Goal: Task Accomplishment & Management: Manage account settings

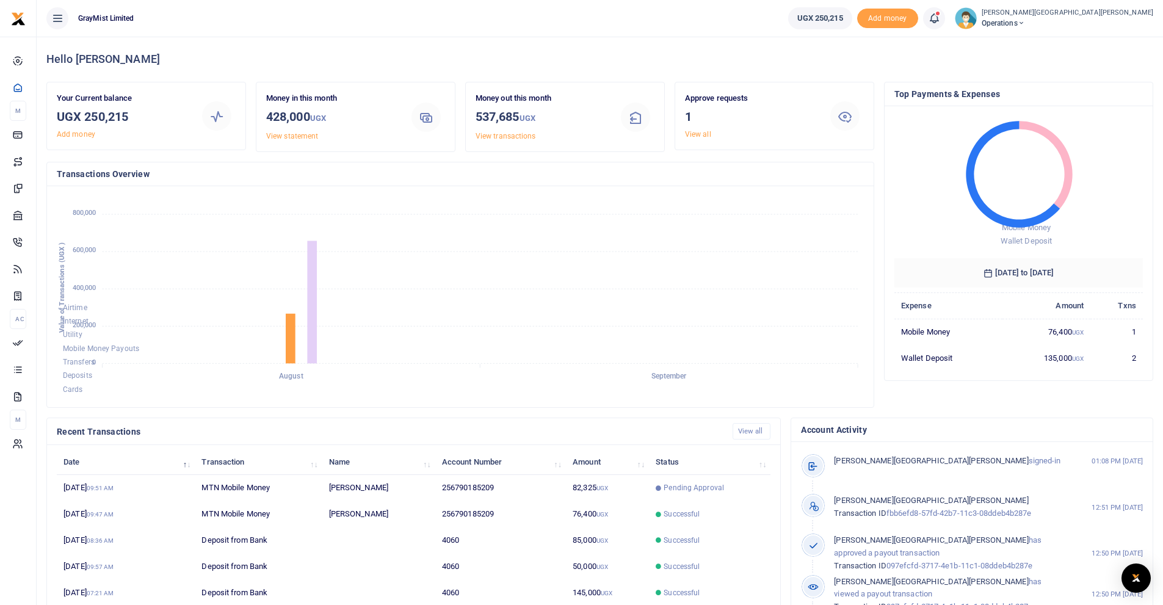
scroll to position [10, 10]
click at [928, 20] on icon at bounding box center [934, 18] width 12 height 13
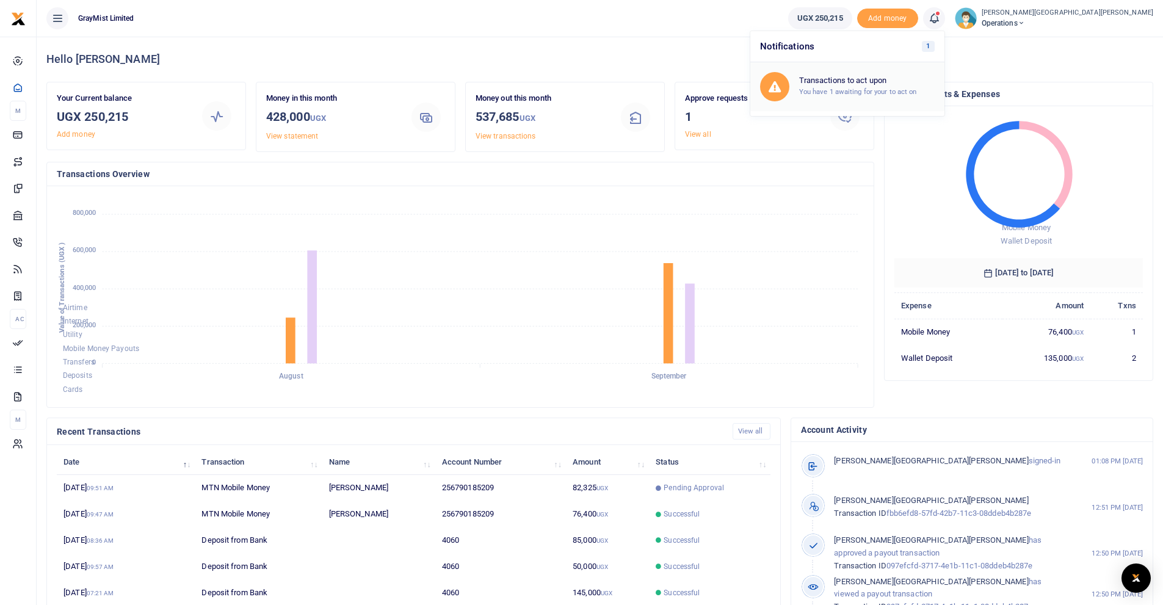
click at [799, 84] on h6 "Transactions to act upon" at bounding box center [867, 81] width 136 height 10
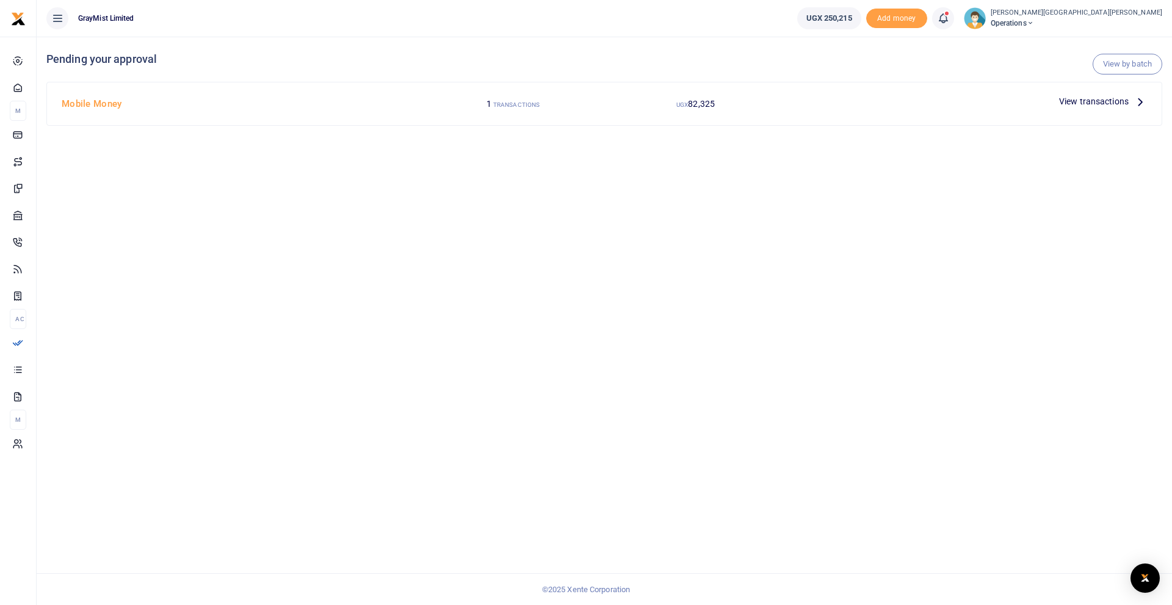
click at [1109, 101] on span "View transactions" at bounding box center [1094, 101] width 70 height 13
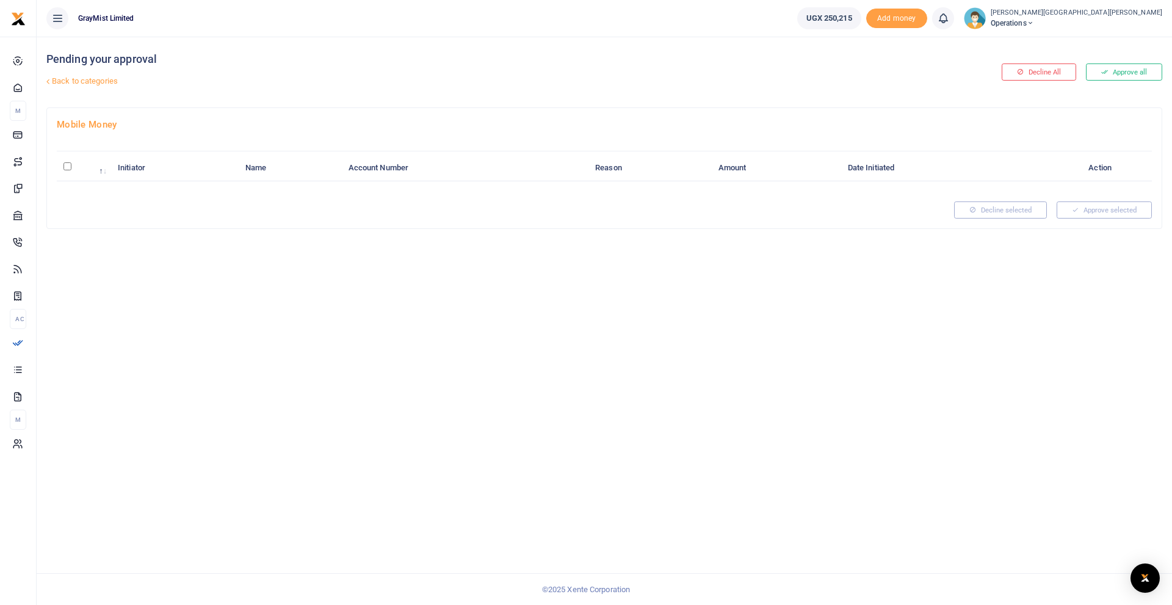
click at [66, 167] on input "\a \a : activate to sort column descending" at bounding box center [68, 166] width 8 height 8
click at [69, 167] on input "\a \a : activate to sort column descending" at bounding box center [68, 166] width 8 height 8
checkbox input "false"
click at [1034, 73] on button "Decline All" at bounding box center [1039, 72] width 74 height 17
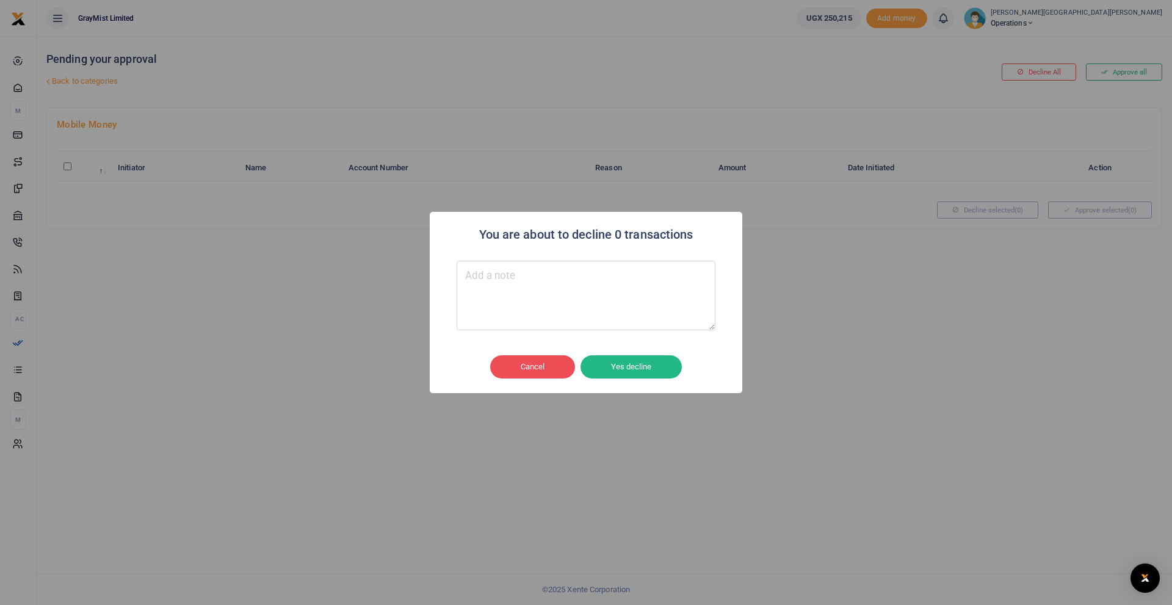
click at [529, 284] on textarea "Type your message here" at bounding box center [586, 296] width 259 height 70
